Goal: Navigation & Orientation: Find specific page/section

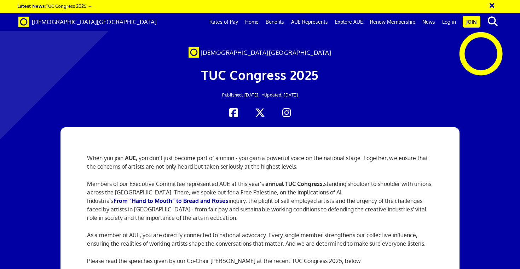
scroll to position [0, 5]
click at [61, 19] on span "[DEMOGRAPHIC_DATA][GEOGRAPHIC_DATA]" at bounding box center [94, 21] width 125 height 7
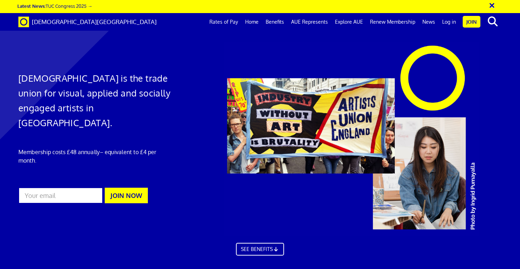
scroll to position [0, 5]
click at [428, 22] on link "News" at bounding box center [428, 22] width 20 height 18
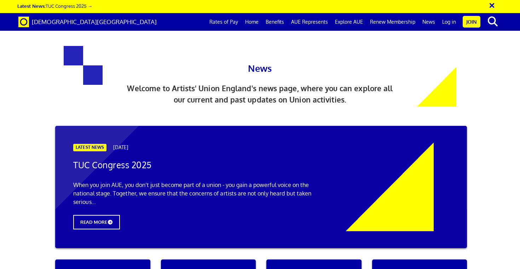
scroll to position [177, 0]
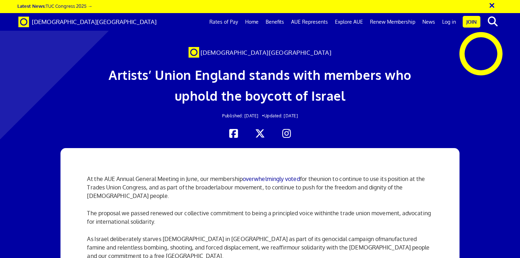
scroll to position [134, 0]
click at [493, 6] on button "×" at bounding box center [496, 5] width 18 height 12
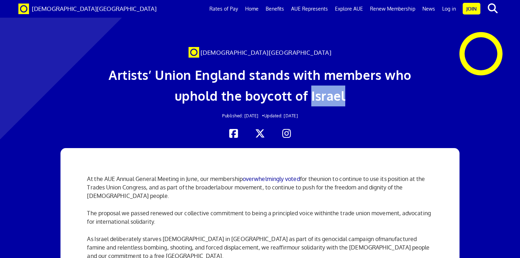
click at [449, 9] on link "Log in" at bounding box center [448, 9] width 21 height 18
